Goal: Task Accomplishment & Management: Use online tool/utility

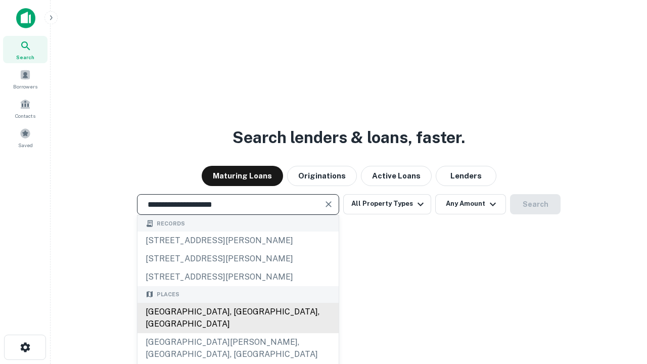
click at [237, 333] on div "[GEOGRAPHIC_DATA], [GEOGRAPHIC_DATA], [GEOGRAPHIC_DATA]" at bounding box center [237, 318] width 201 height 30
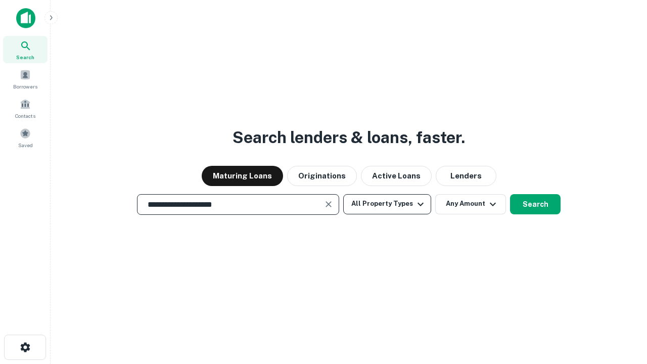
type input "**********"
click at [387, 204] on button "All Property Types" at bounding box center [387, 204] width 88 height 20
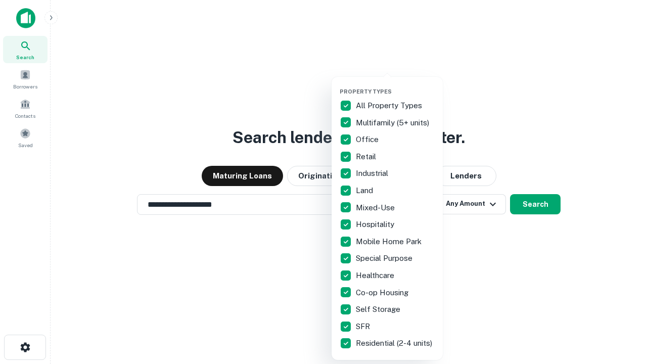
click at [395, 85] on button "button" at bounding box center [394, 85] width 111 height 1
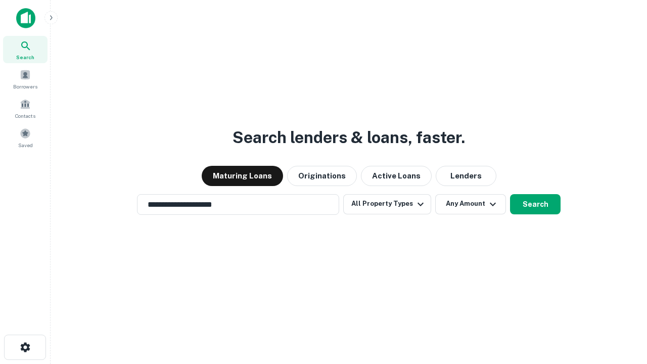
scroll to position [6, 122]
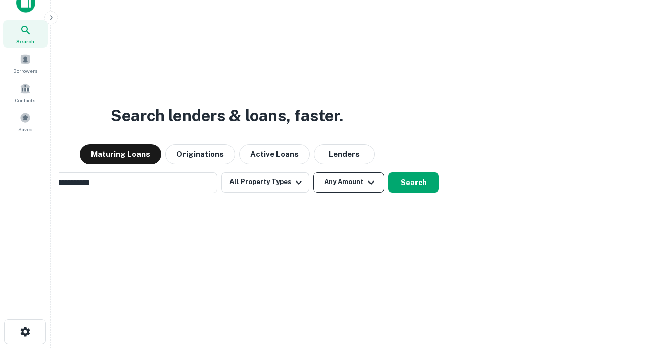
click at [313, 172] on button "Any Amount" at bounding box center [348, 182] width 71 height 20
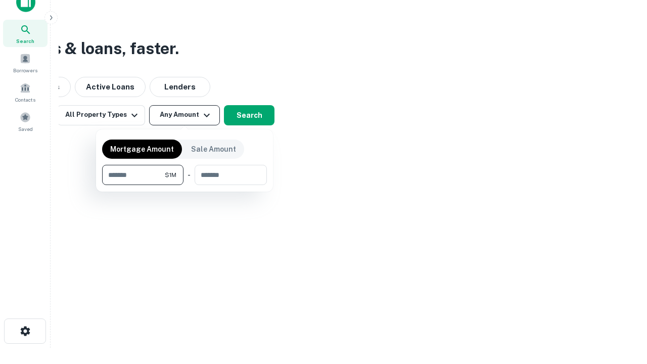
type input "*******"
click at [184, 185] on button "button" at bounding box center [184, 185] width 165 height 1
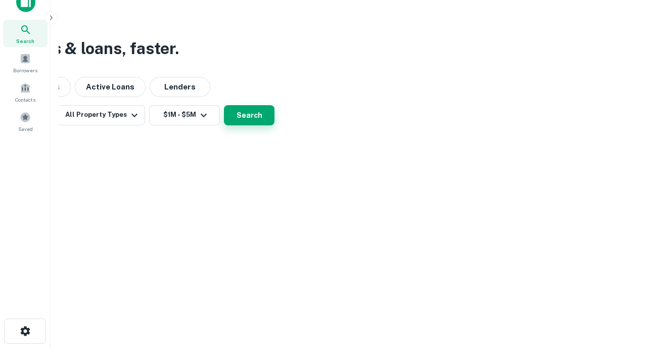
click at [274, 125] on button "Search" at bounding box center [249, 115] width 51 height 20
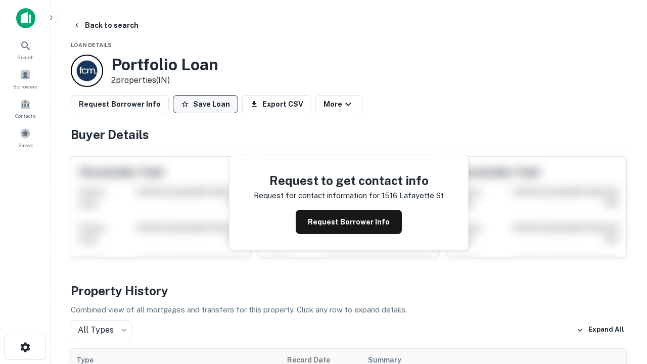
click at [205, 104] on button "Save Loan" at bounding box center [205, 104] width 65 height 18
click at [208, 104] on button "Loan Saved" at bounding box center [208, 104] width 70 height 18
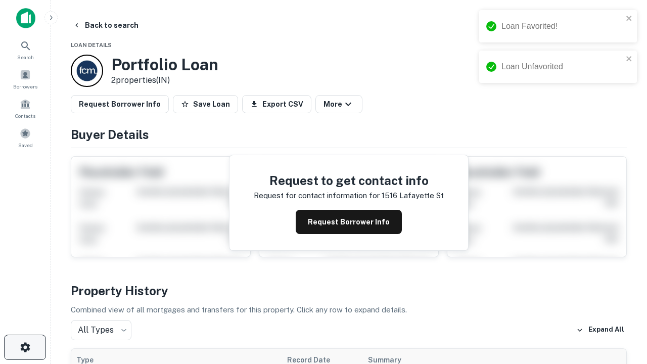
click at [25, 347] on icon "button" at bounding box center [25, 347] width 12 height 12
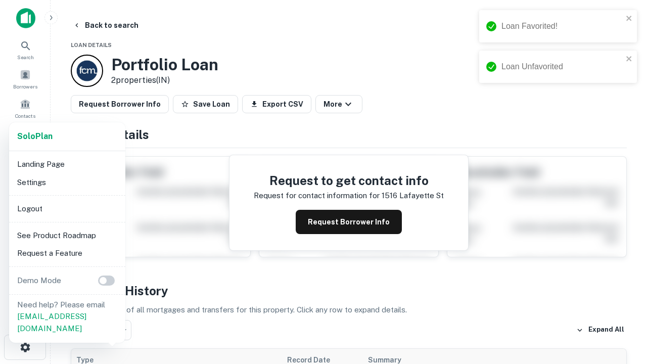
click at [67, 208] on li "Logout" at bounding box center [67, 209] width 108 height 18
